Goal: Entertainment & Leisure: Browse casually

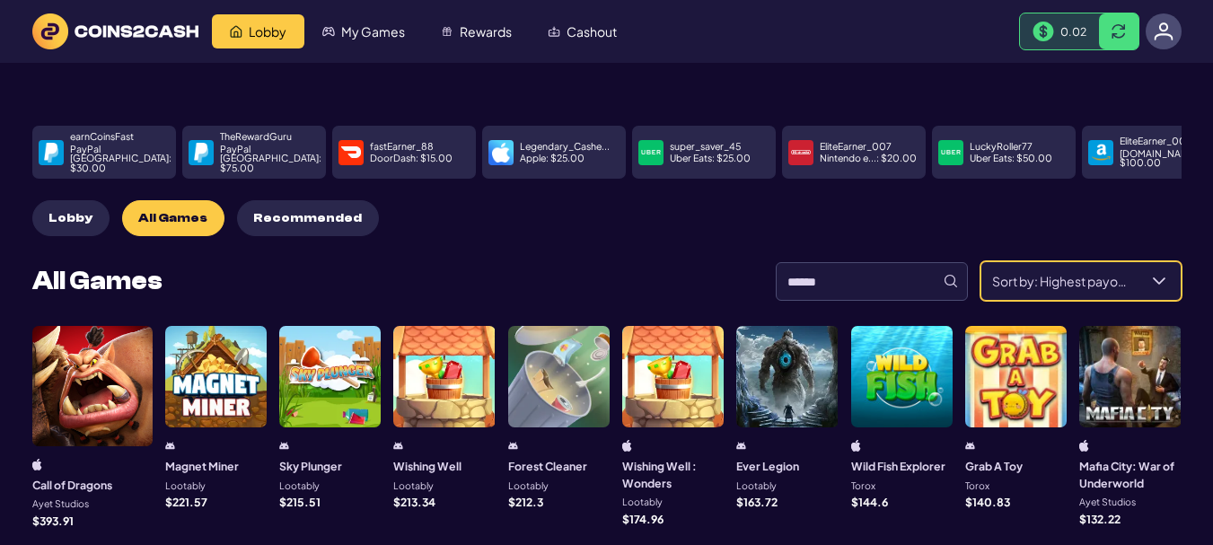
click at [292, 211] on span "Recommended" at bounding box center [307, 218] width 109 height 15
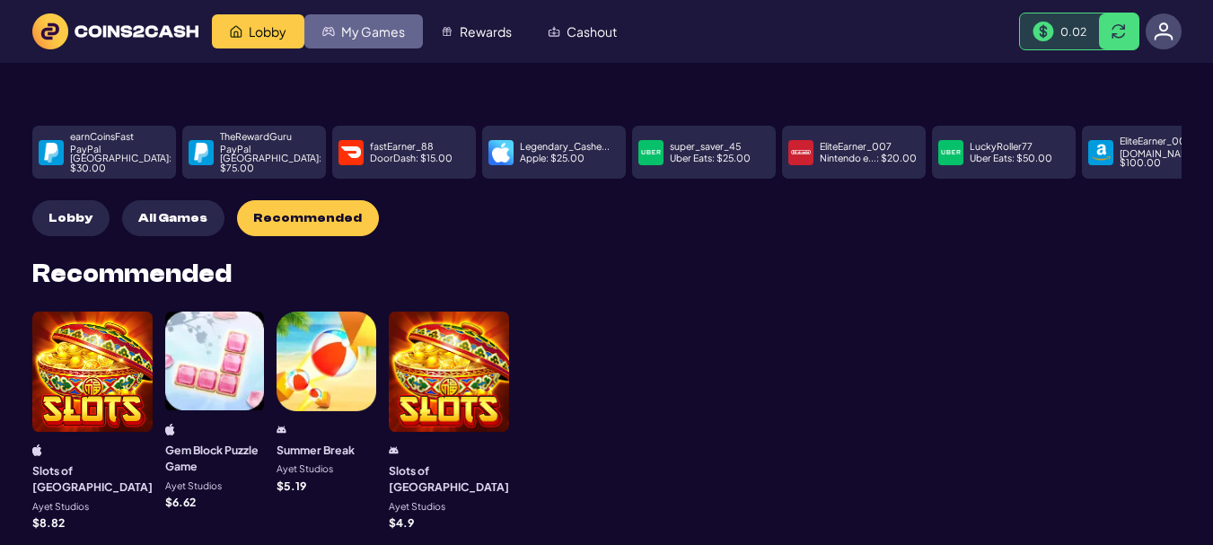
click at [364, 35] on span "My Games" at bounding box center [373, 31] width 64 height 13
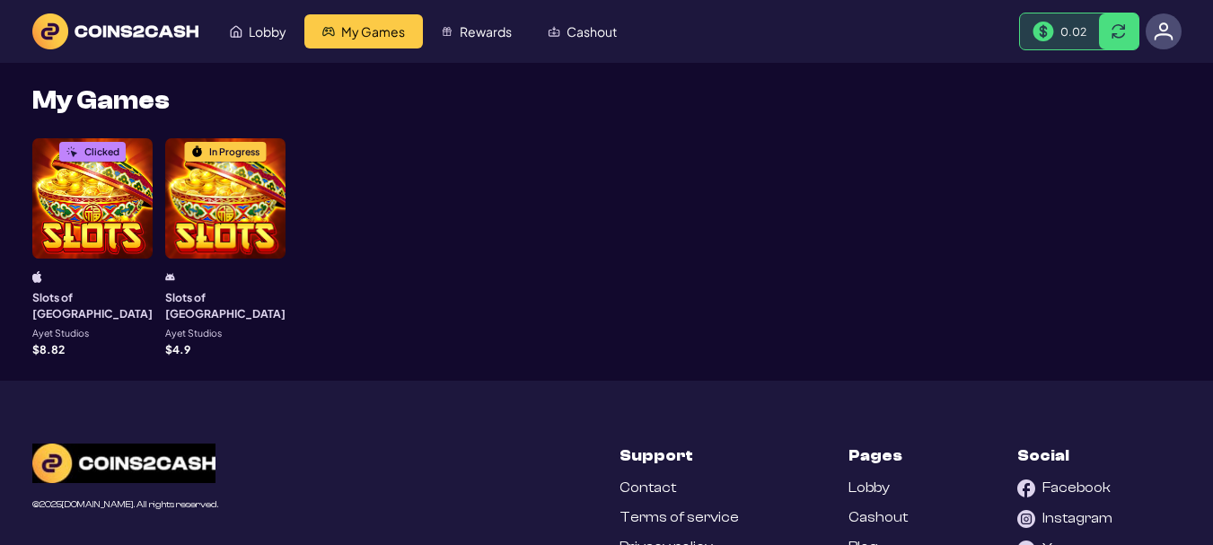
click at [165, 207] on div "In Progress" at bounding box center [225, 198] width 120 height 120
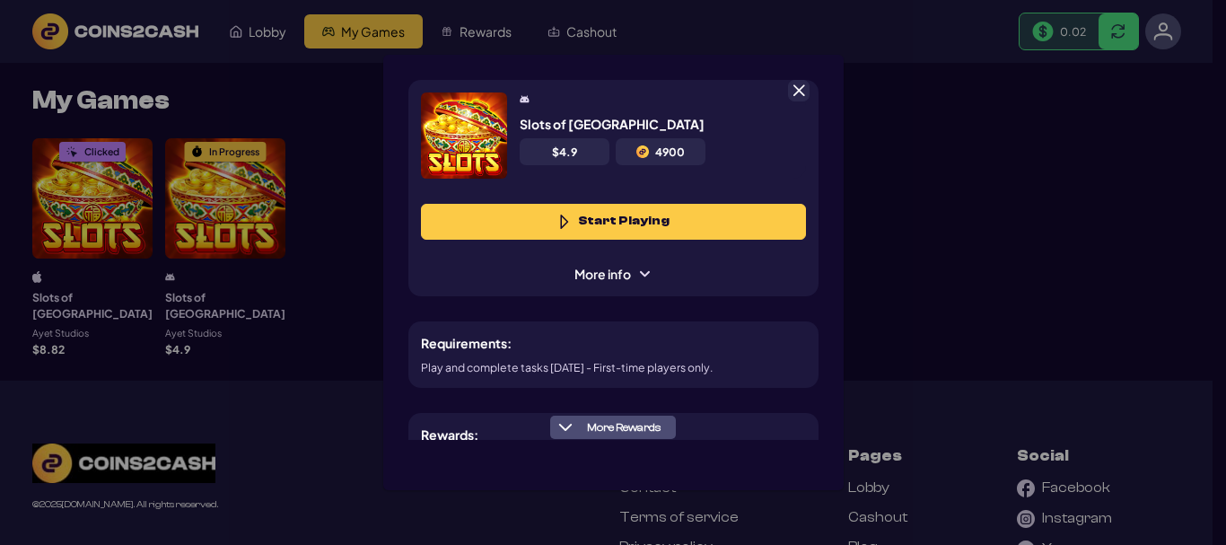
scroll to position [180, 0]
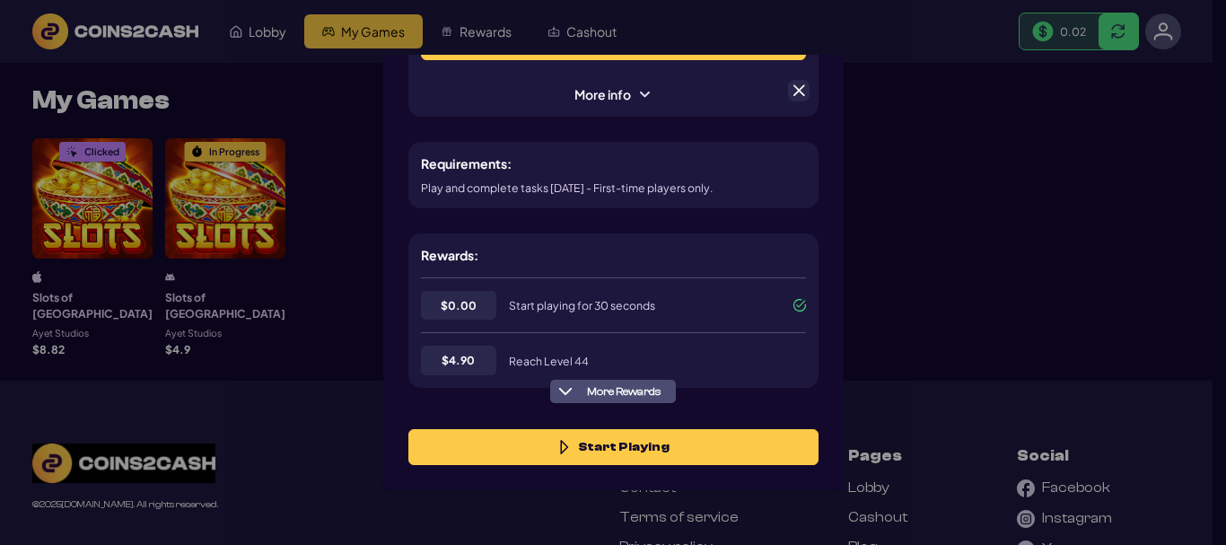
click at [632, 392] on span "More Rewards" at bounding box center [624, 391] width 88 height 13
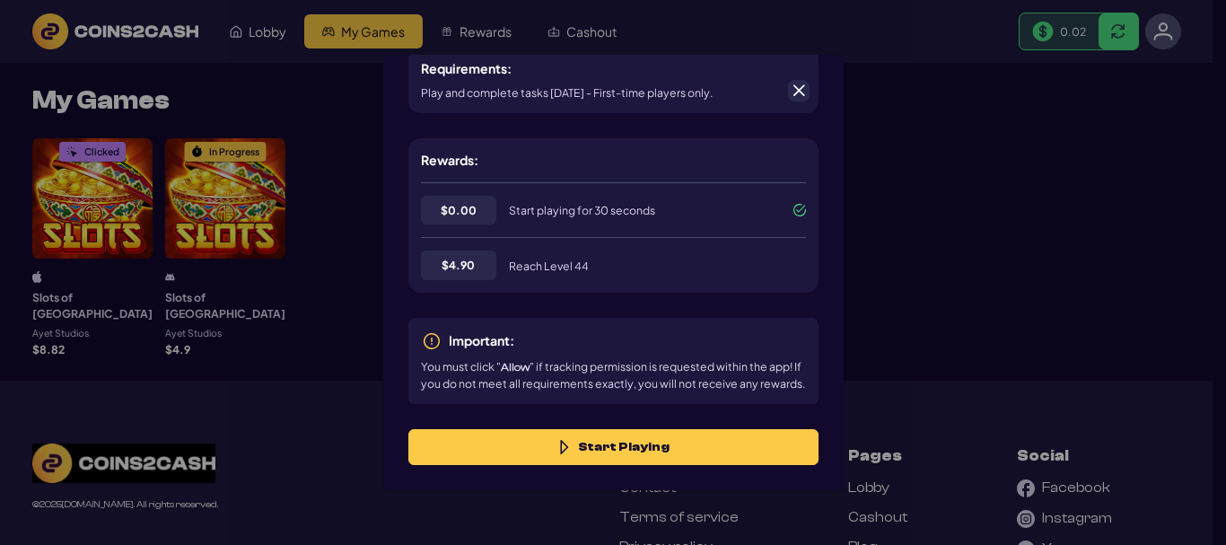
scroll to position [0, 0]
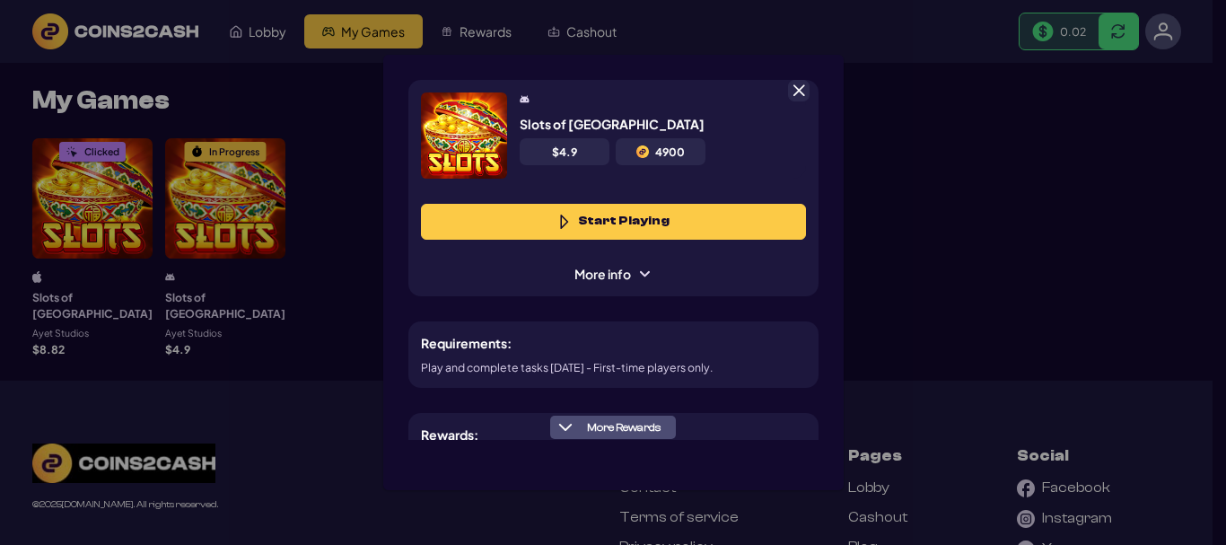
click at [639, 268] on span at bounding box center [644, 274] width 14 height 14
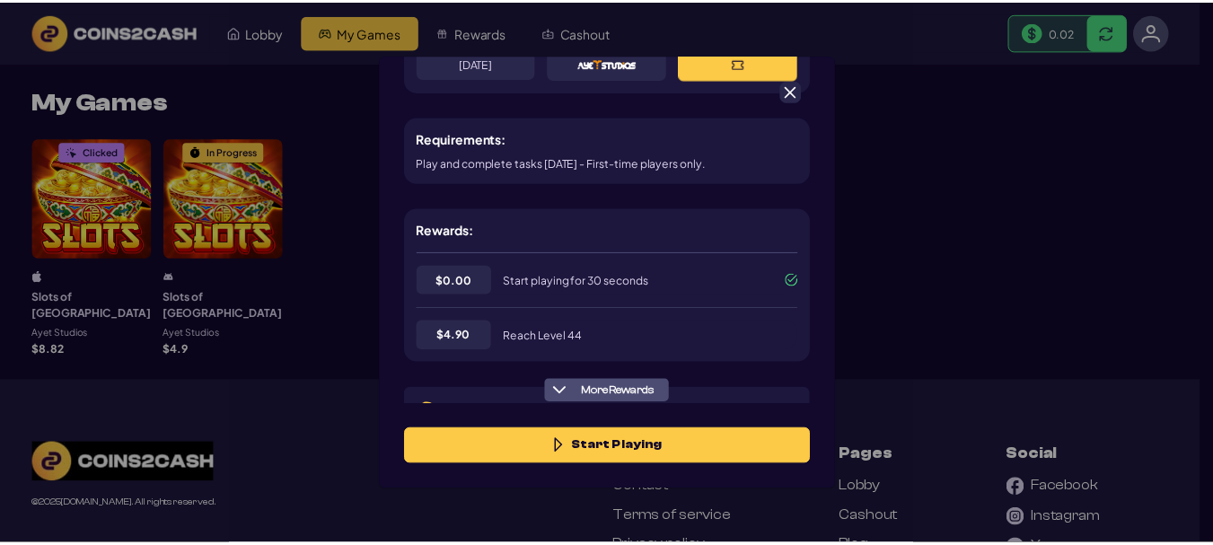
scroll to position [339, 0]
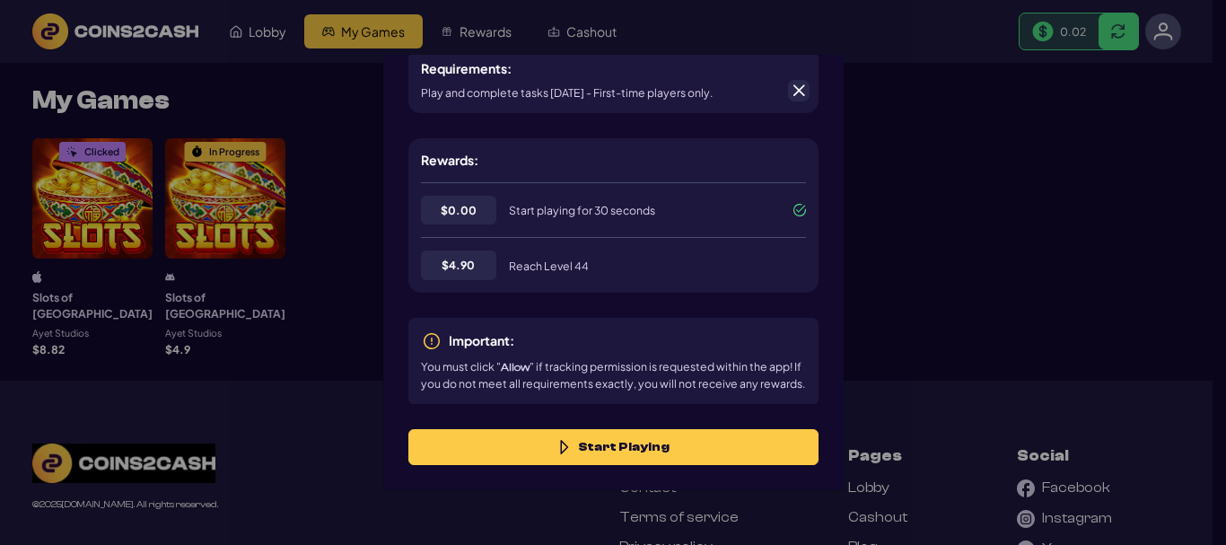
click at [794, 88] on span at bounding box center [799, 91] width 16 height 16
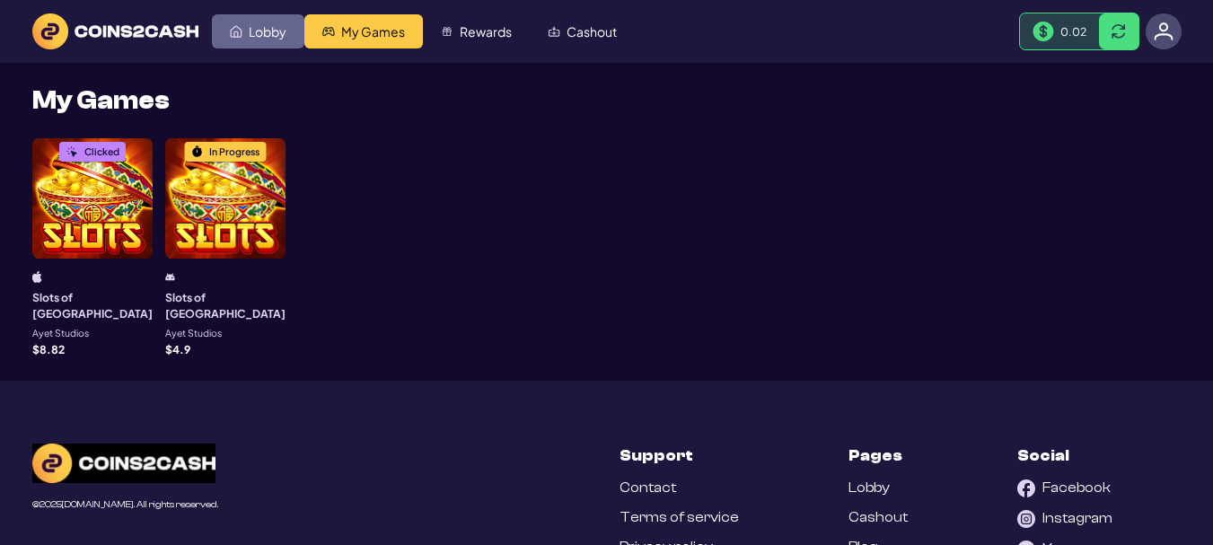
click at [244, 31] on link "Lobby" at bounding box center [258, 31] width 92 height 34
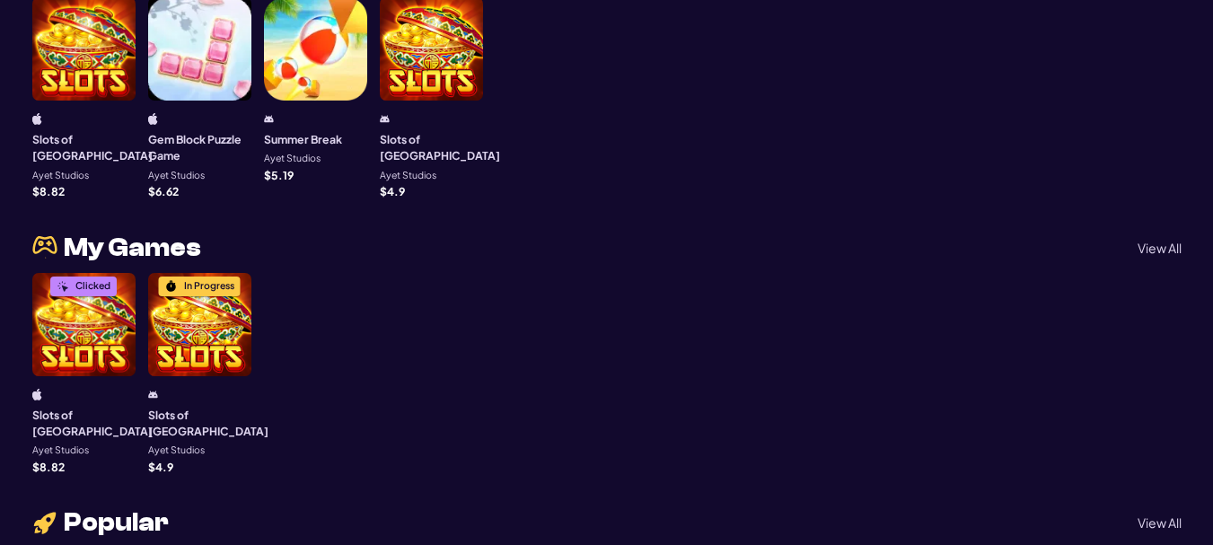
scroll to position [1167, 0]
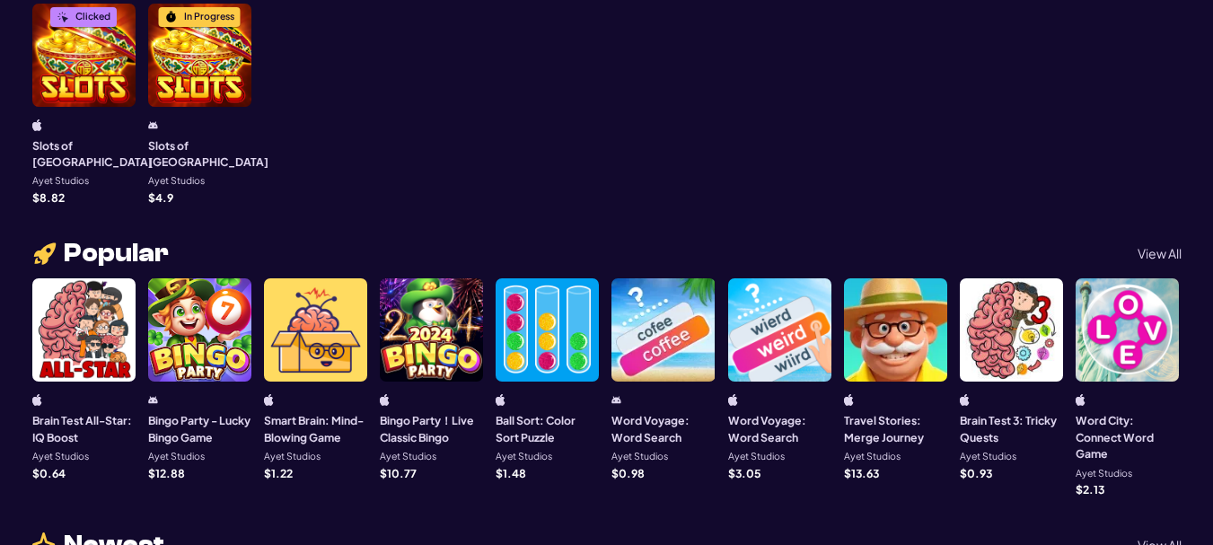
click at [1155, 247] on p "View All" at bounding box center [1159, 253] width 44 height 13
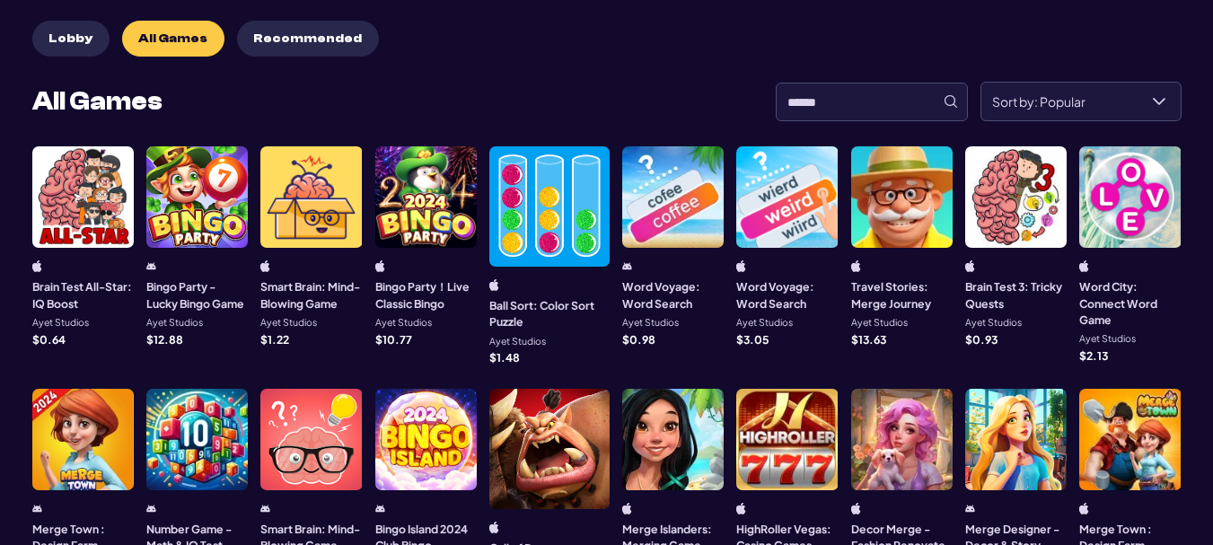
scroll to position [0, 0]
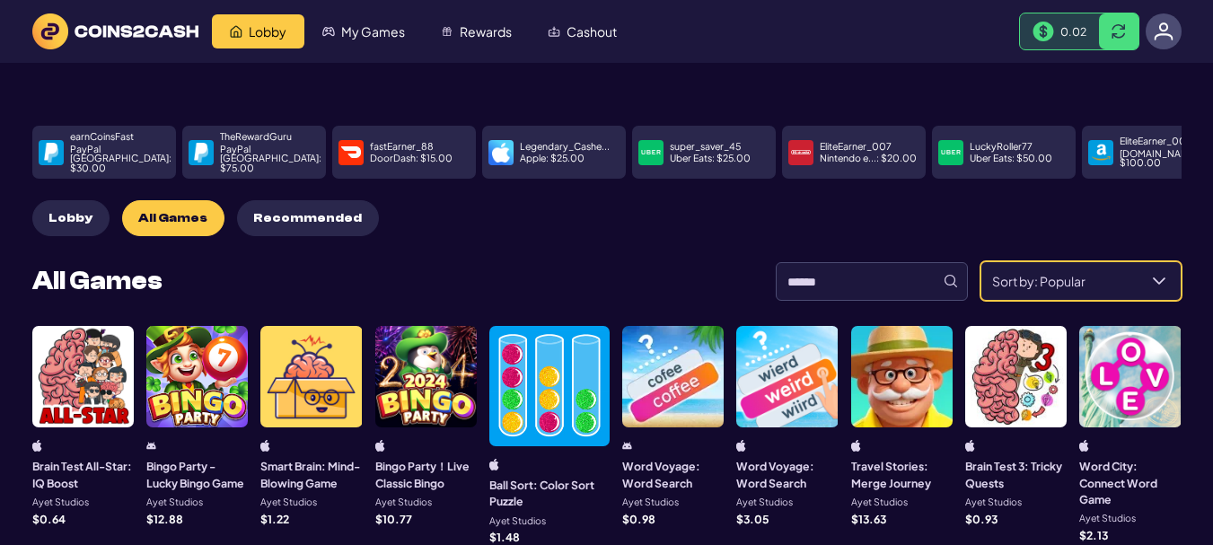
click at [1110, 271] on span "Sort by: Popular" at bounding box center [1059, 281] width 156 height 38
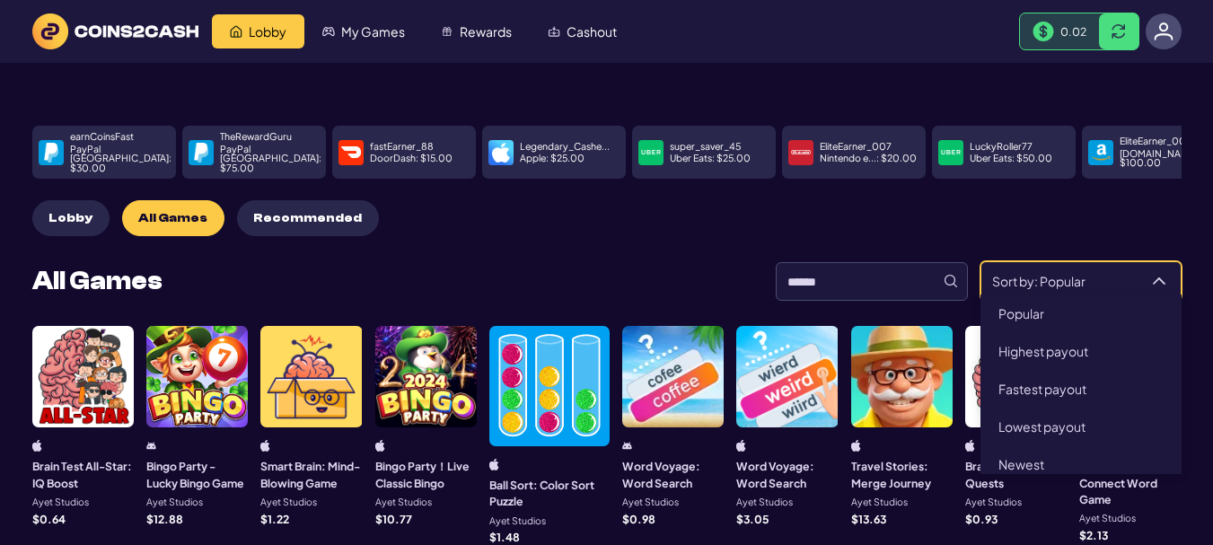
click at [1074, 348] on span "Highest payout" at bounding box center [1043, 351] width 90 height 16
type input "**********"
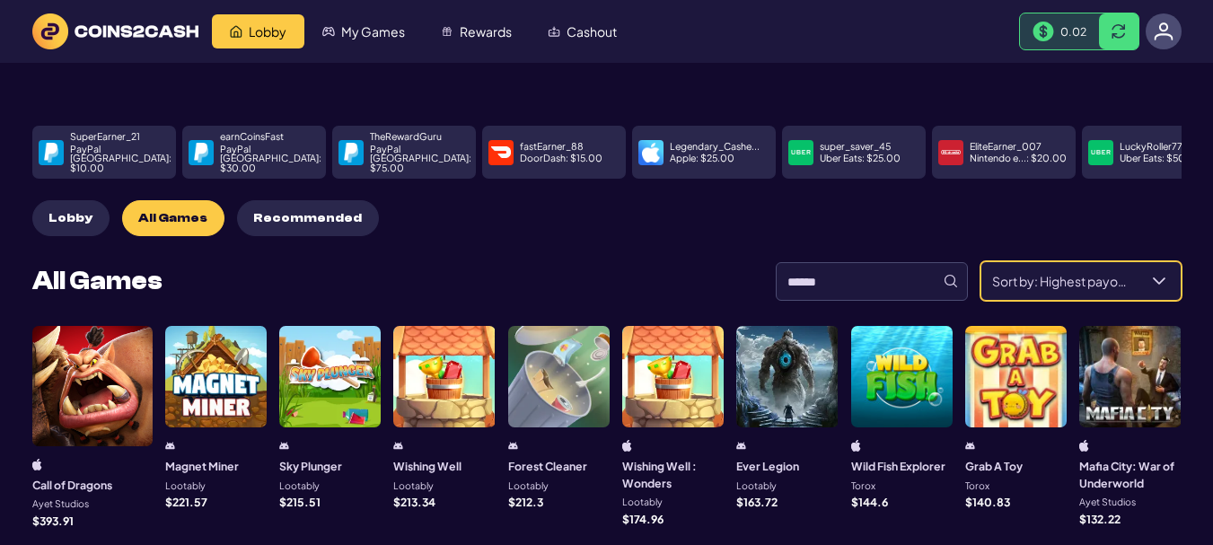
scroll to position [180, 0]
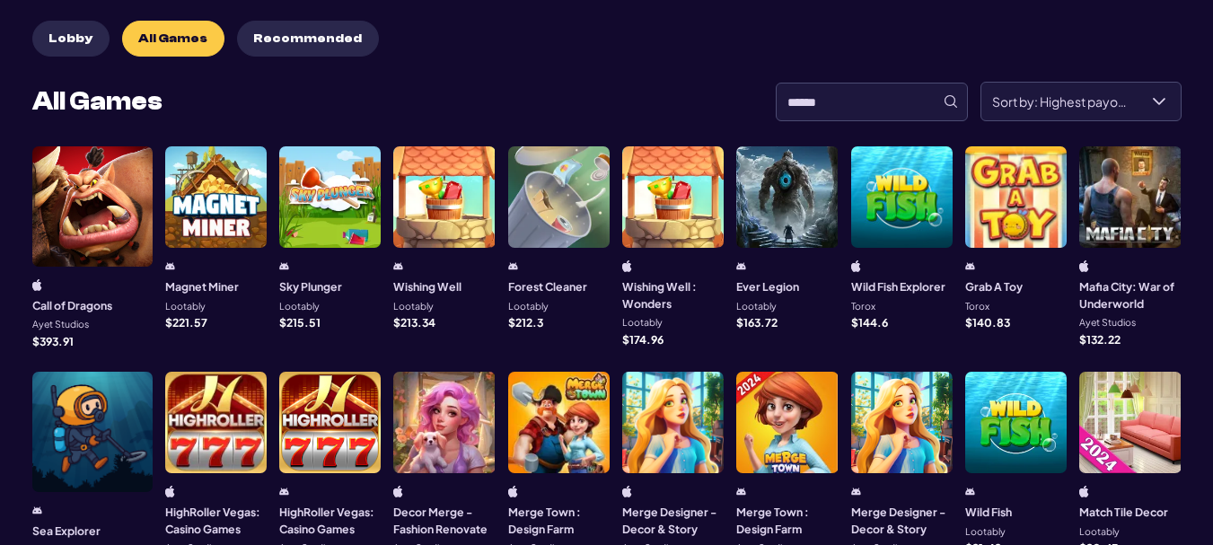
click at [173, 208] on div at bounding box center [215, 196] width 101 height 101
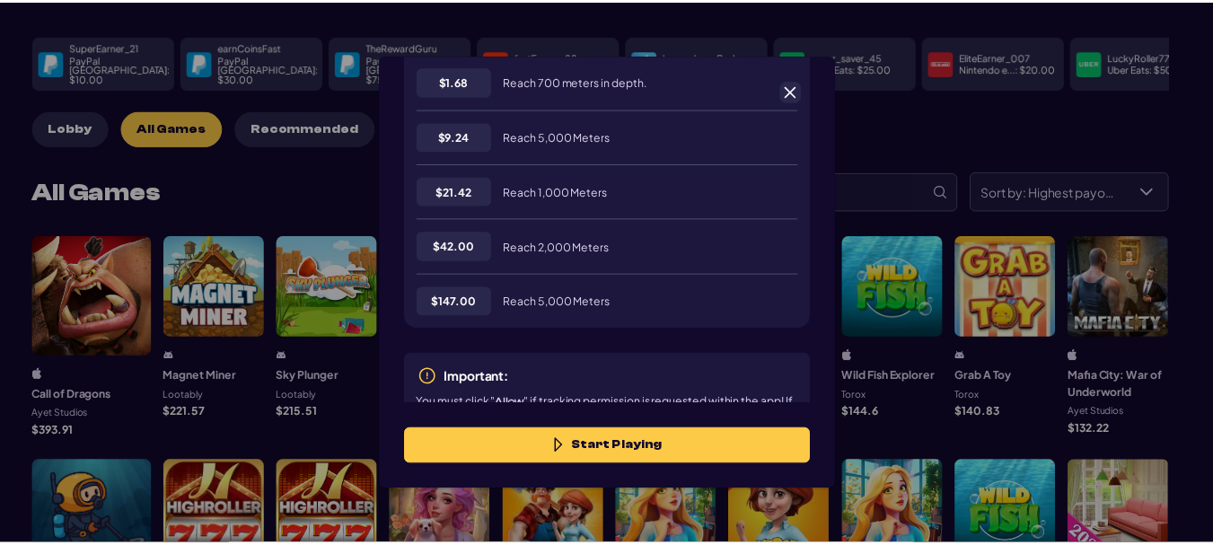
scroll to position [605, 0]
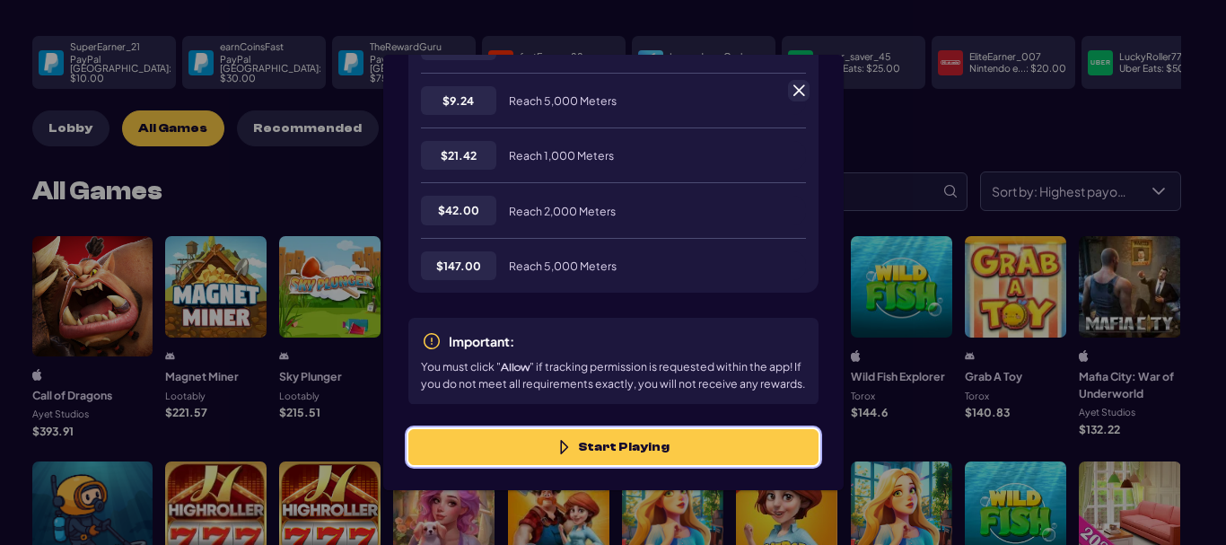
click at [634, 449] on button "Start Playing" at bounding box center [613, 447] width 410 height 36
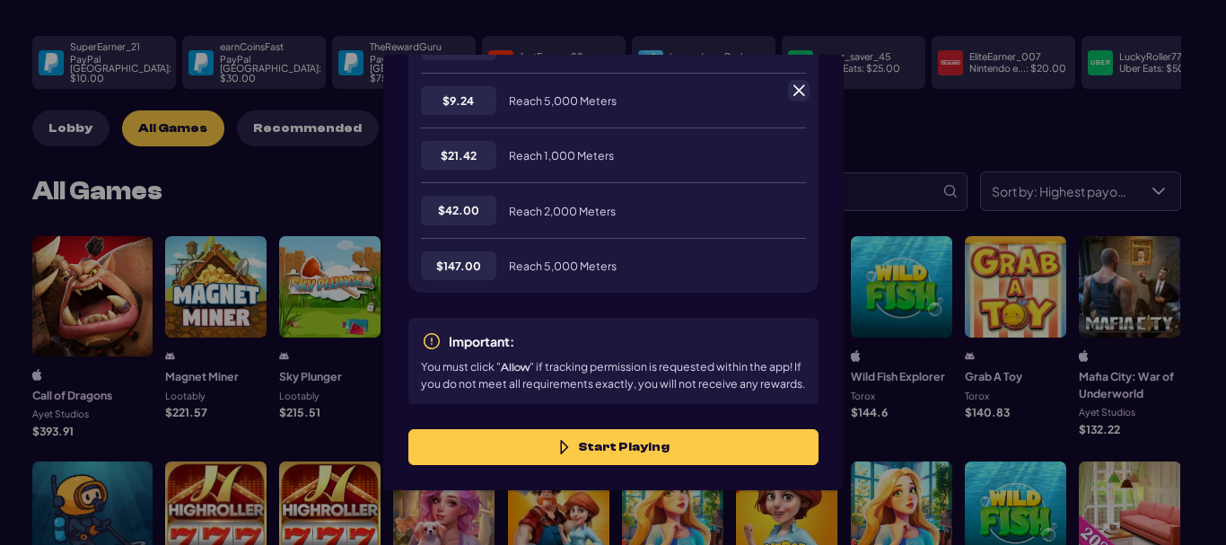
click at [800, 86] on span at bounding box center [799, 91] width 16 height 16
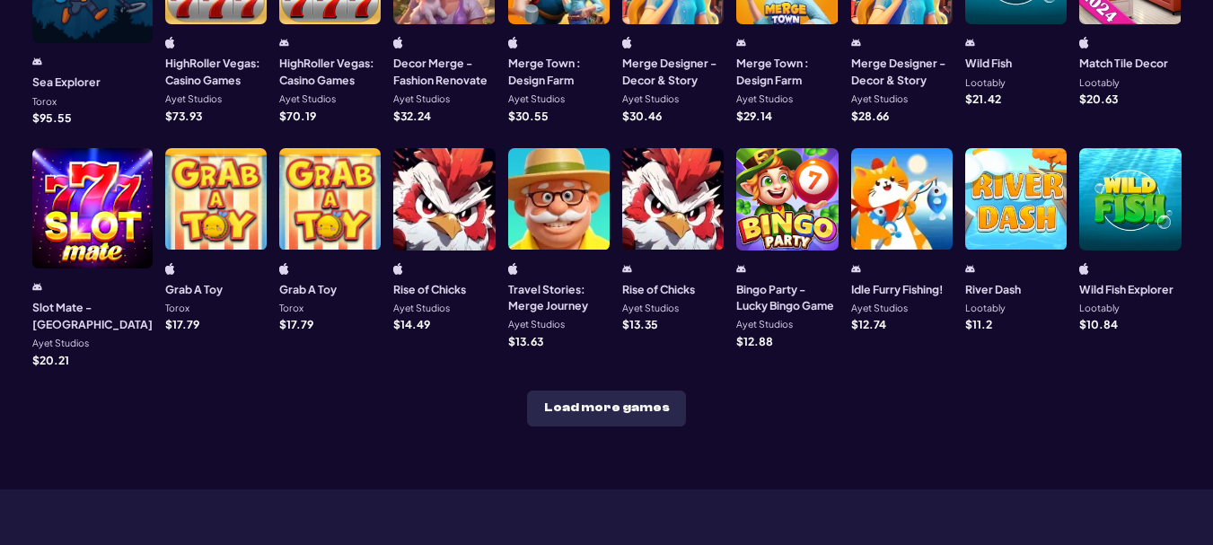
scroll to position [718, 0]
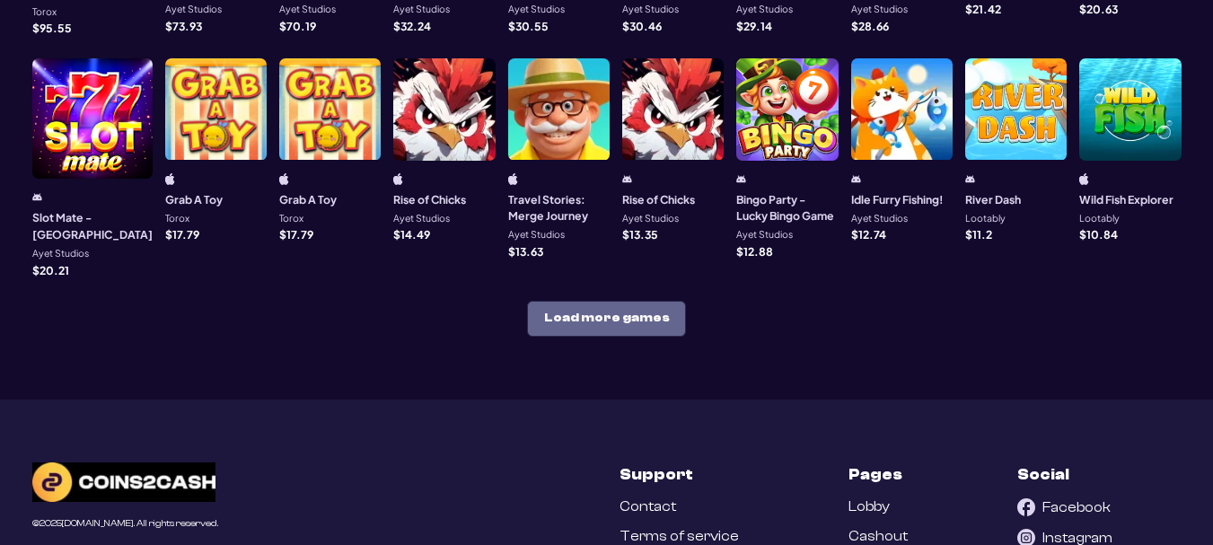
click at [623, 301] on button "Load more games" at bounding box center [606, 319] width 159 height 36
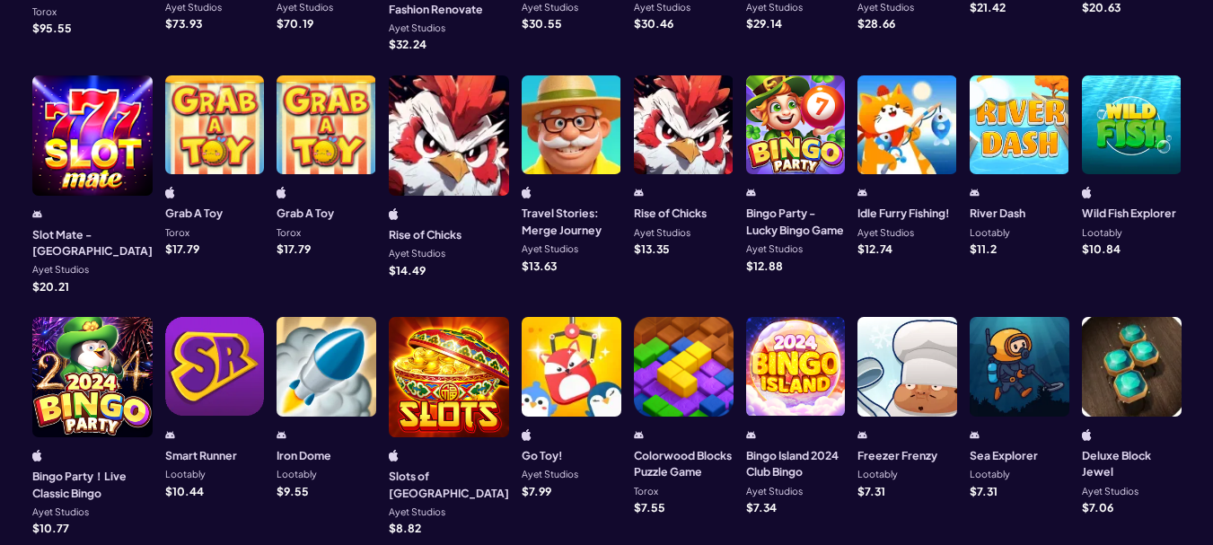
scroll to position [1071, 0]
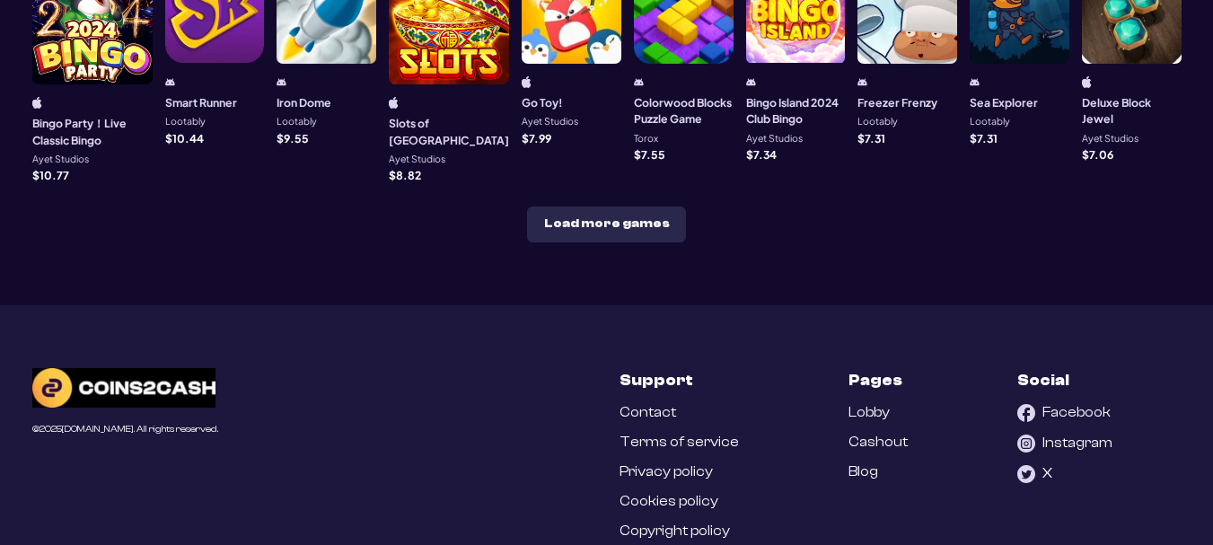
click at [569, 206] on button "Load more games" at bounding box center [606, 224] width 159 height 36
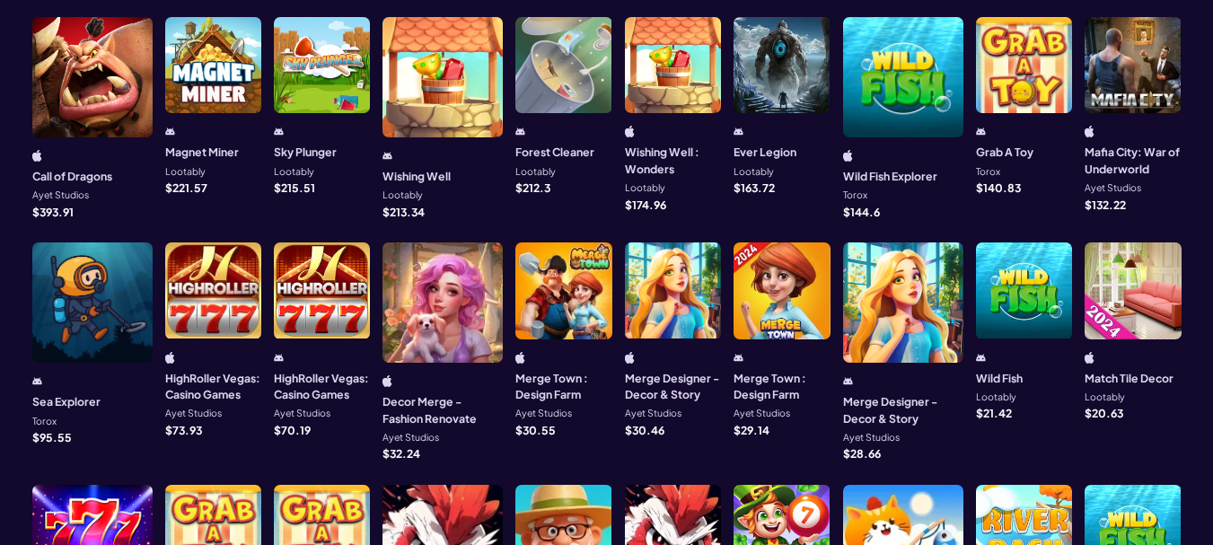
scroll to position [0, 0]
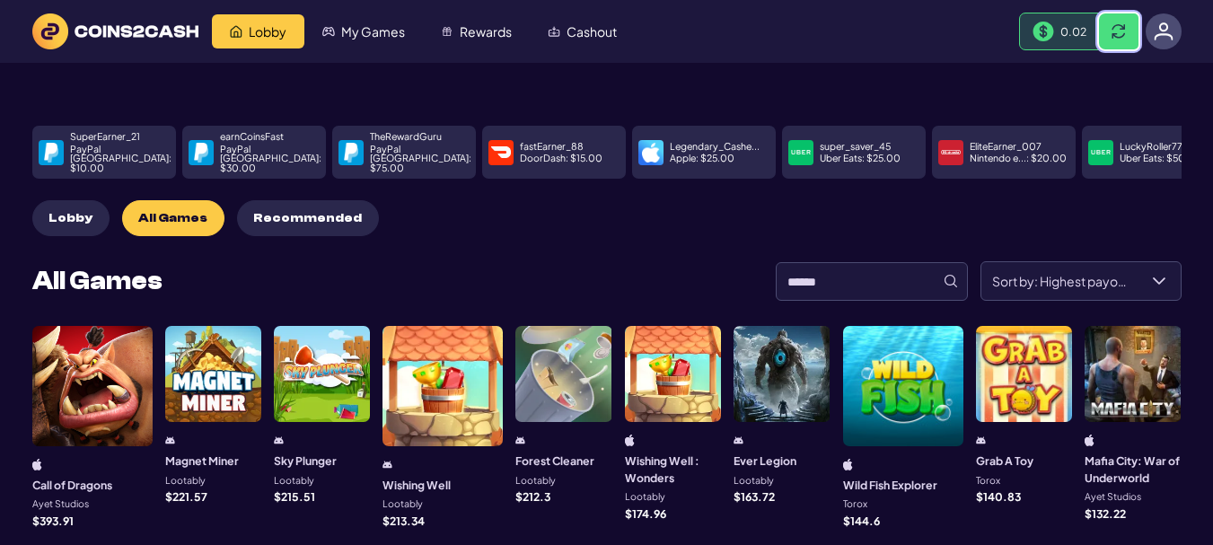
click at [1119, 30] on span at bounding box center [1118, 31] width 14 height 14
click at [1117, 31] on span at bounding box center [1118, 31] width 14 height 14
click at [1124, 21] on button at bounding box center [1118, 31] width 39 height 36
drag, startPoint x: 1110, startPoint y: 25, endPoint x: 1045, endPoint y: 105, distance: 102.8
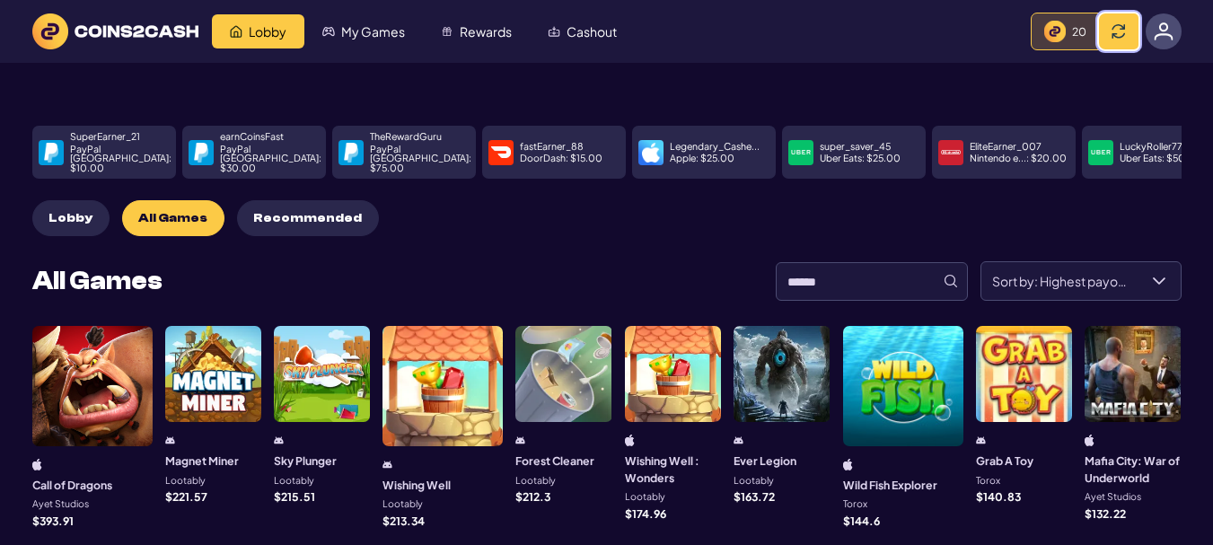
click at [1110, 25] on button at bounding box center [1118, 31] width 39 height 36
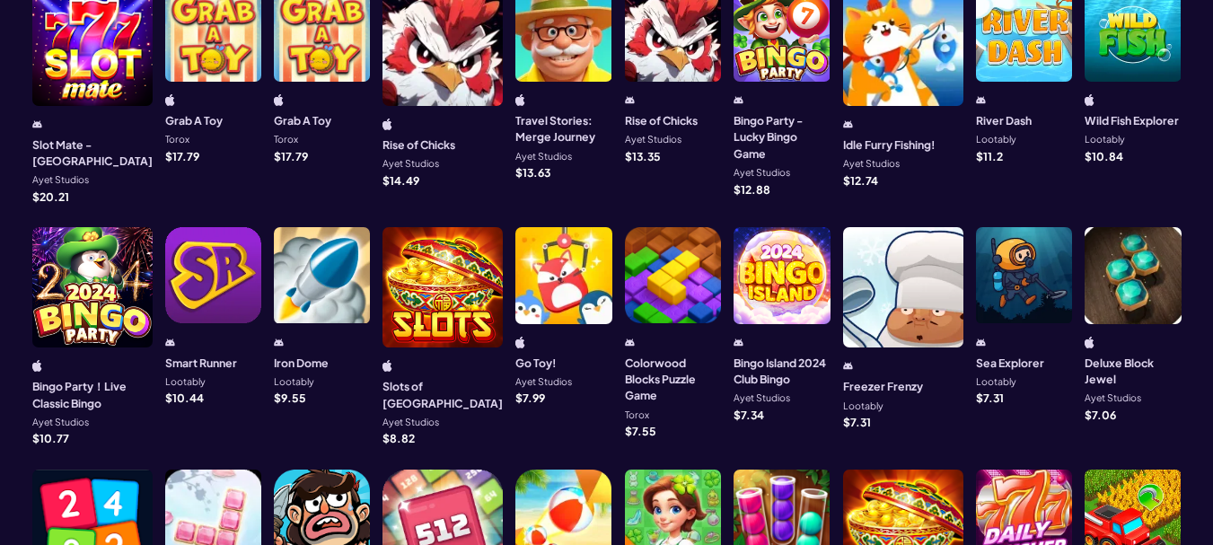
scroll to position [1077, 0]
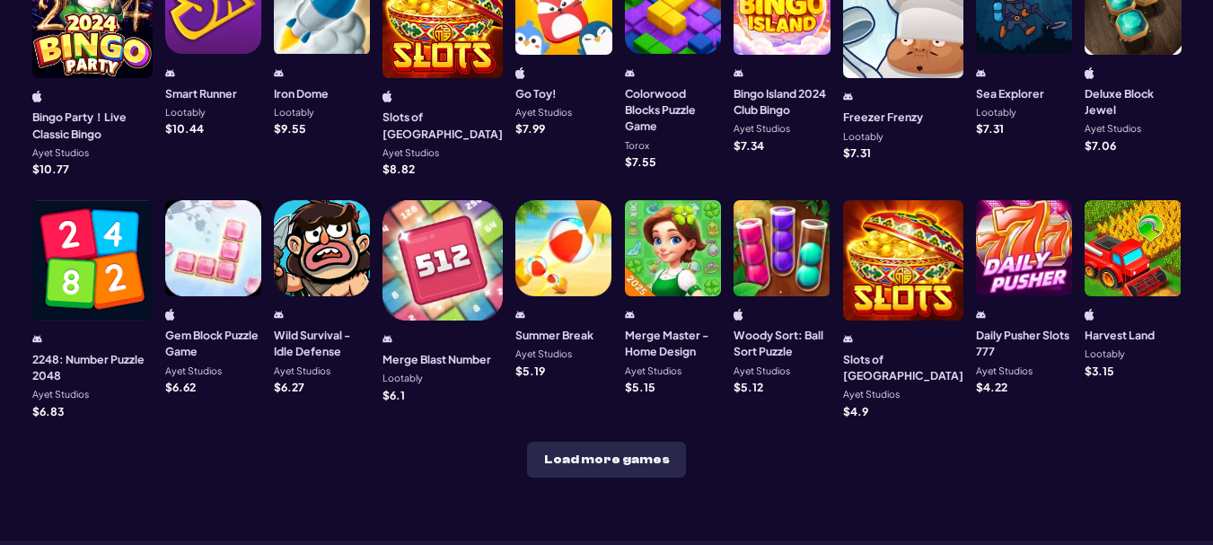
click at [900, 216] on div at bounding box center [903, 260] width 120 height 120
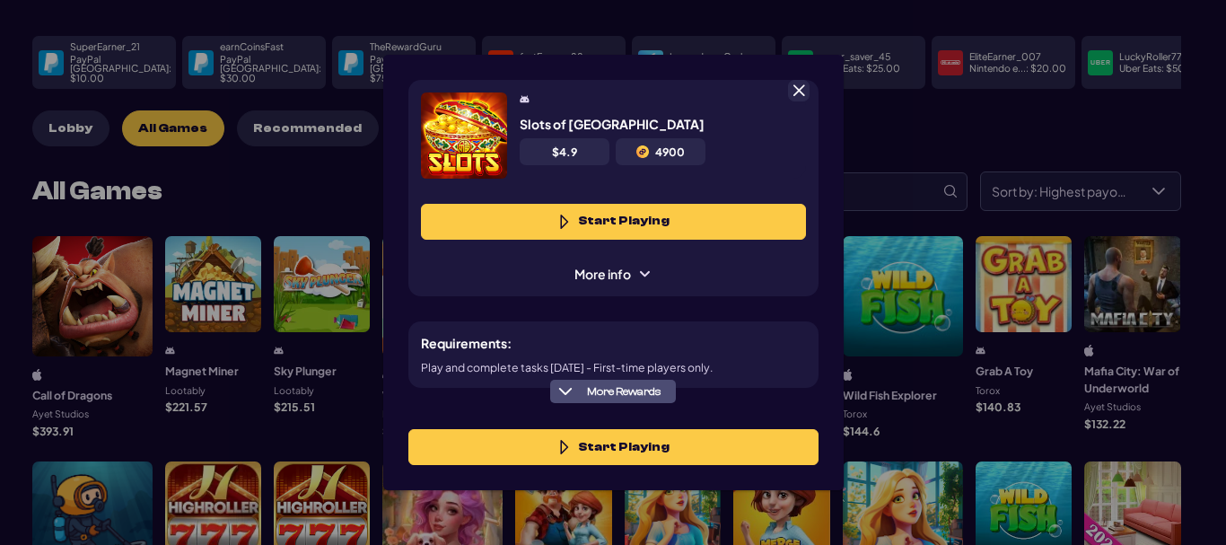
scroll to position [180, 0]
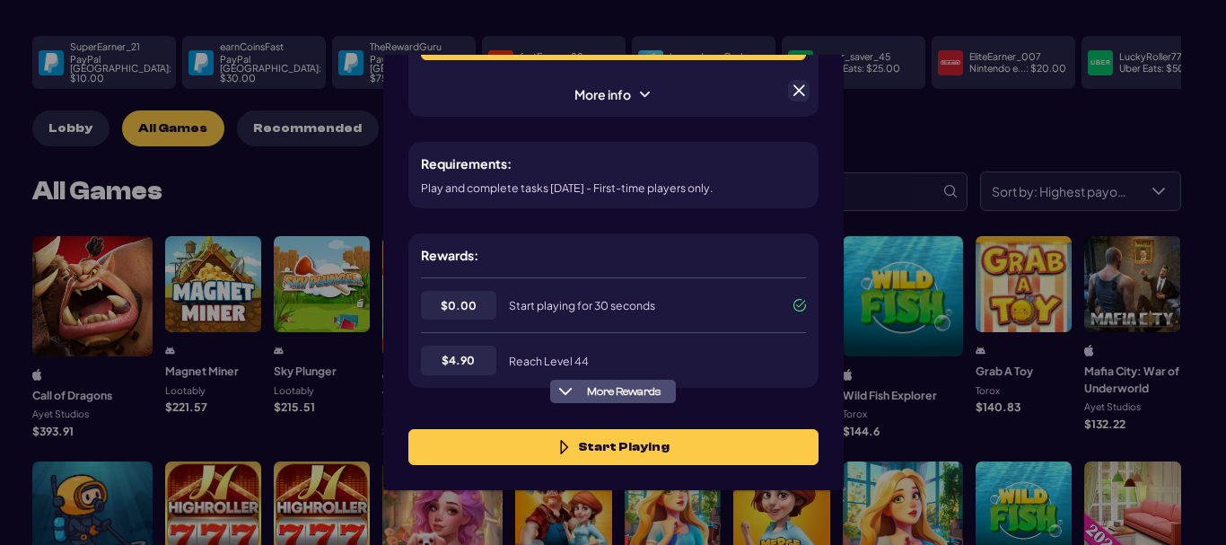
click at [626, 394] on span "More Rewards" at bounding box center [624, 391] width 88 height 13
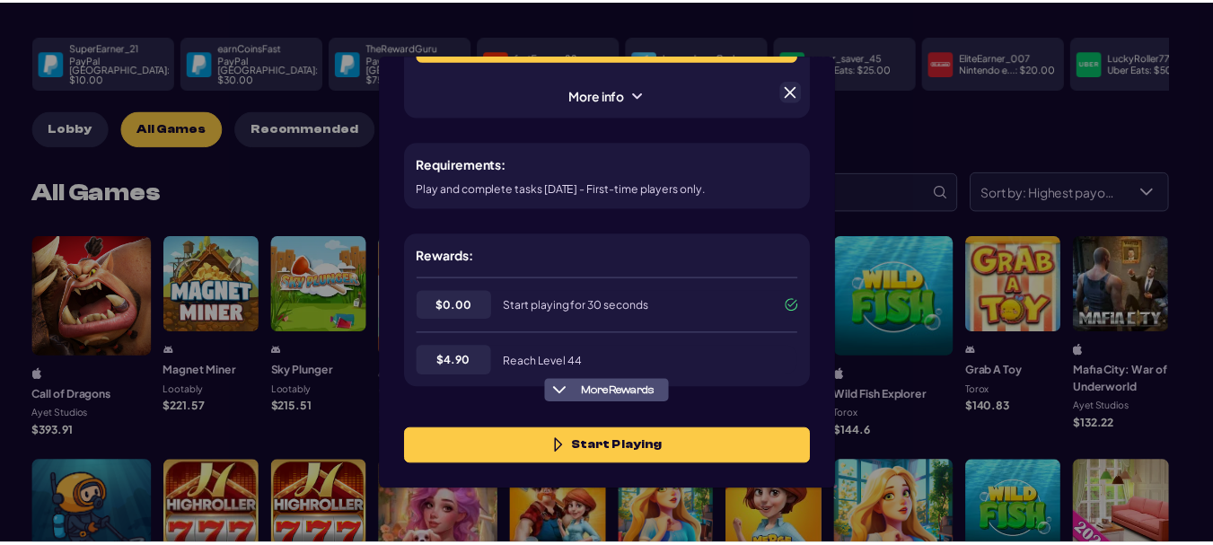
scroll to position [275, 0]
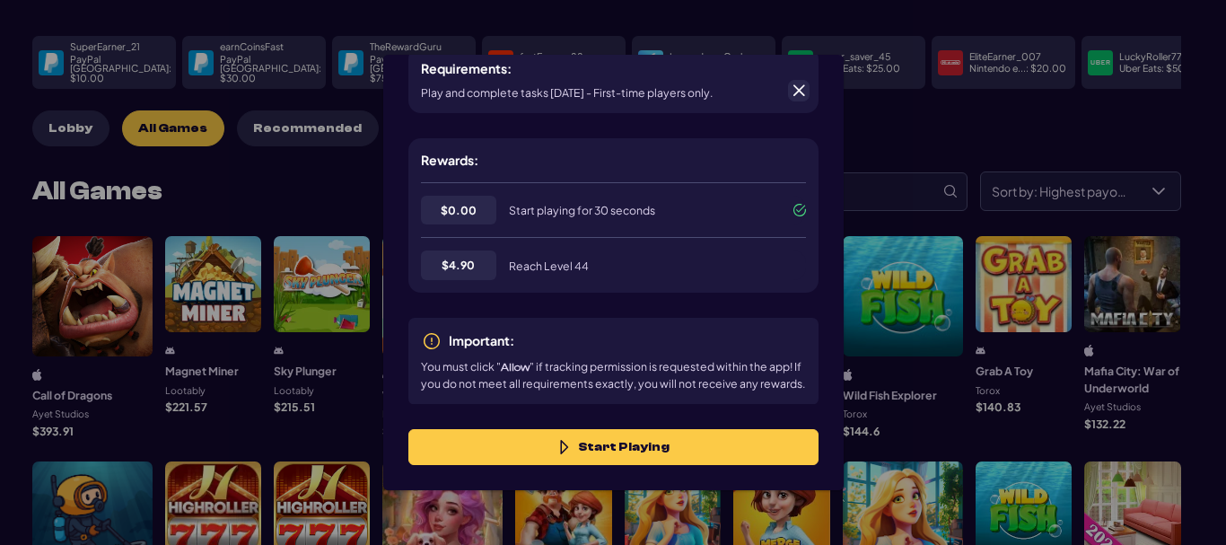
click at [803, 92] on span at bounding box center [799, 91] width 16 height 16
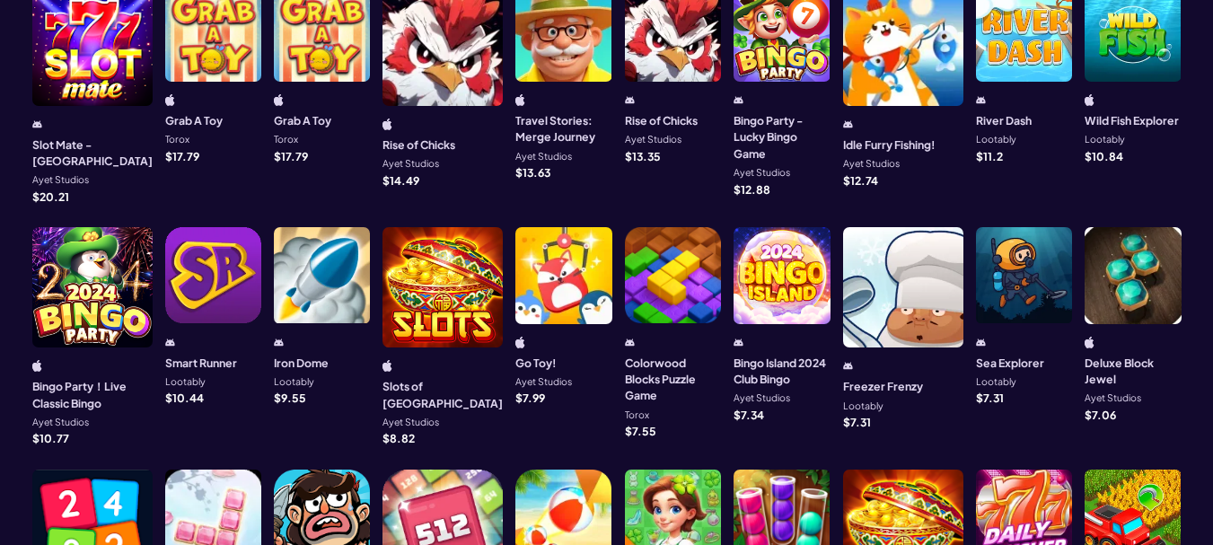
scroll to position [987, 0]
